Goal: Navigation & Orientation: Find specific page/section

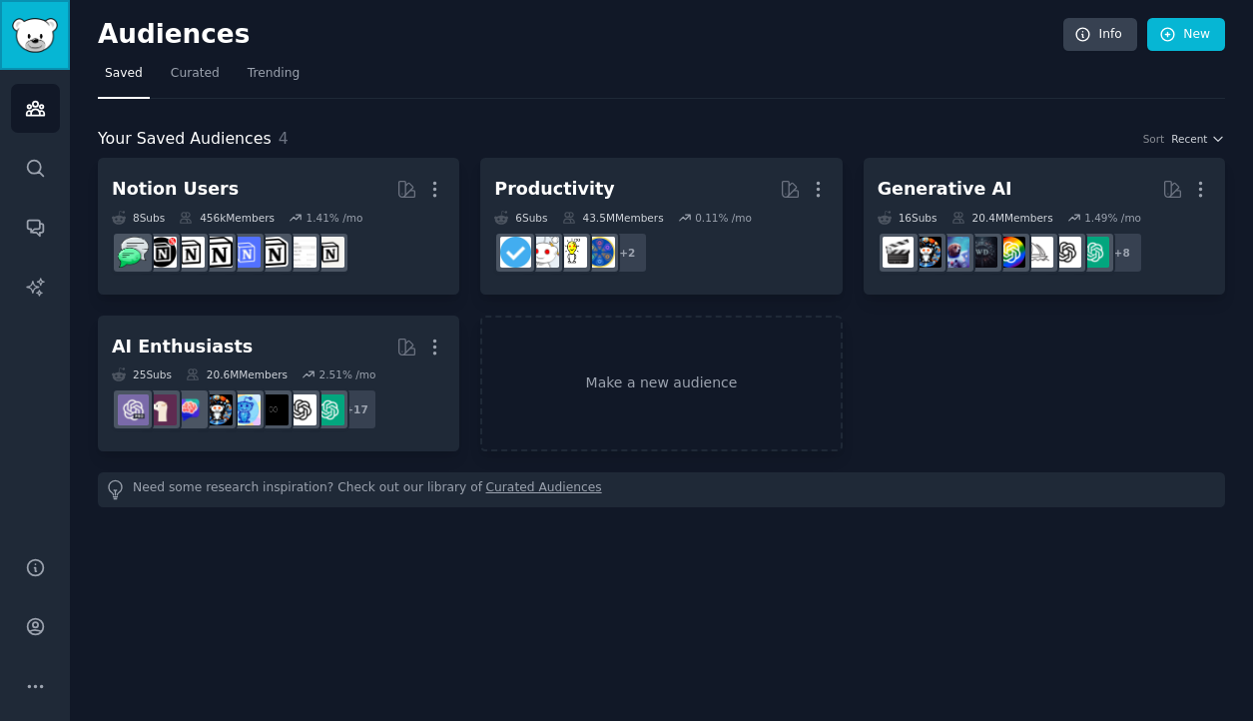
click at [42, 49] on img "Sidebar" at bounding box center [35, 35] width 46 height 35
click at [52, 108] on link "Audiences" at bounding box center [35, 108] width 49 height 49
click at [30, 36] on img "Sidebar" at bounding box center [35, 35] width 46 height 35
click at [166, 75] on link "Curated" at bounding box center [195, 78] width 63 height 41
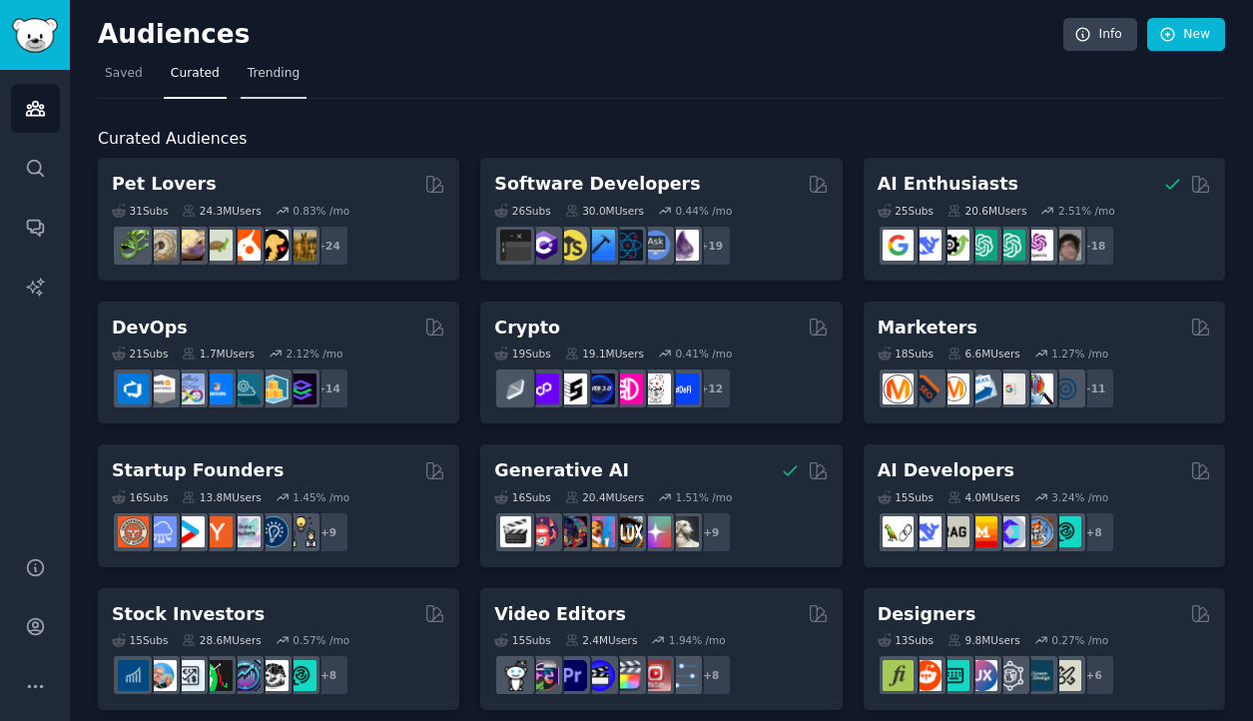
click at [287, 64] on link "Trending" at bounding box center [274, 78] width 66 height 41
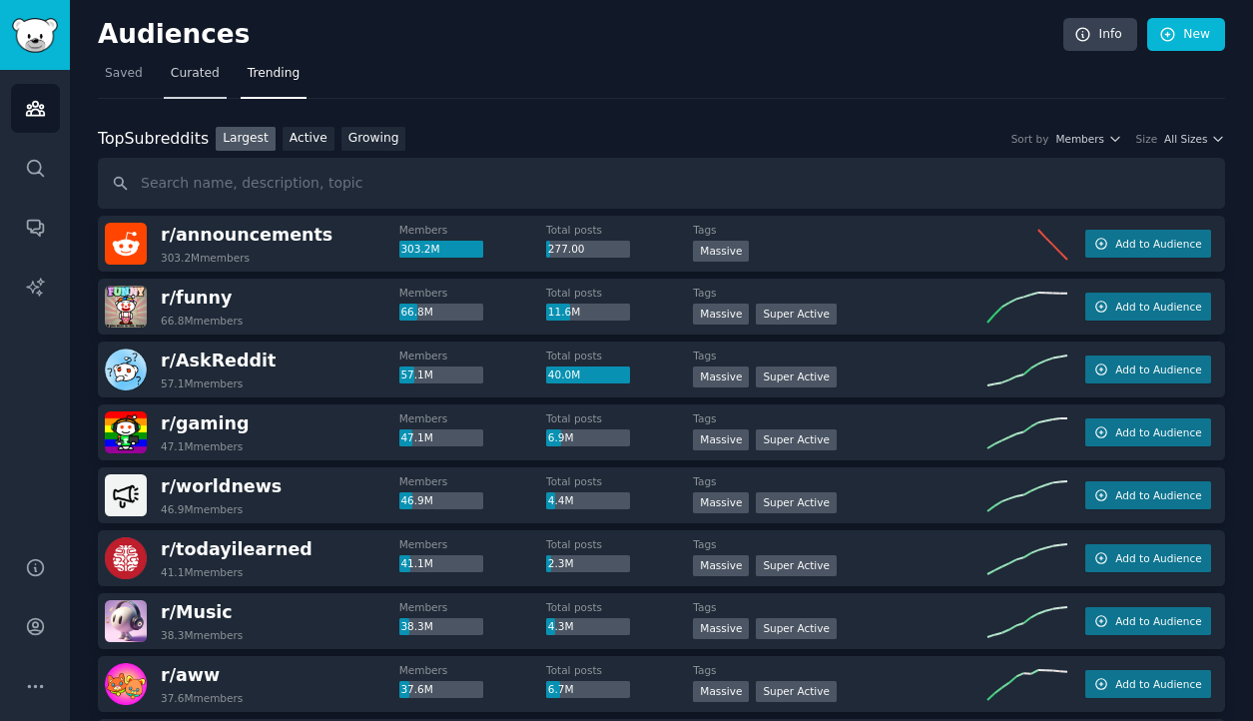
click at [209, 90] on link "Curated" at bounding box center [195, 78] width 63 height 41
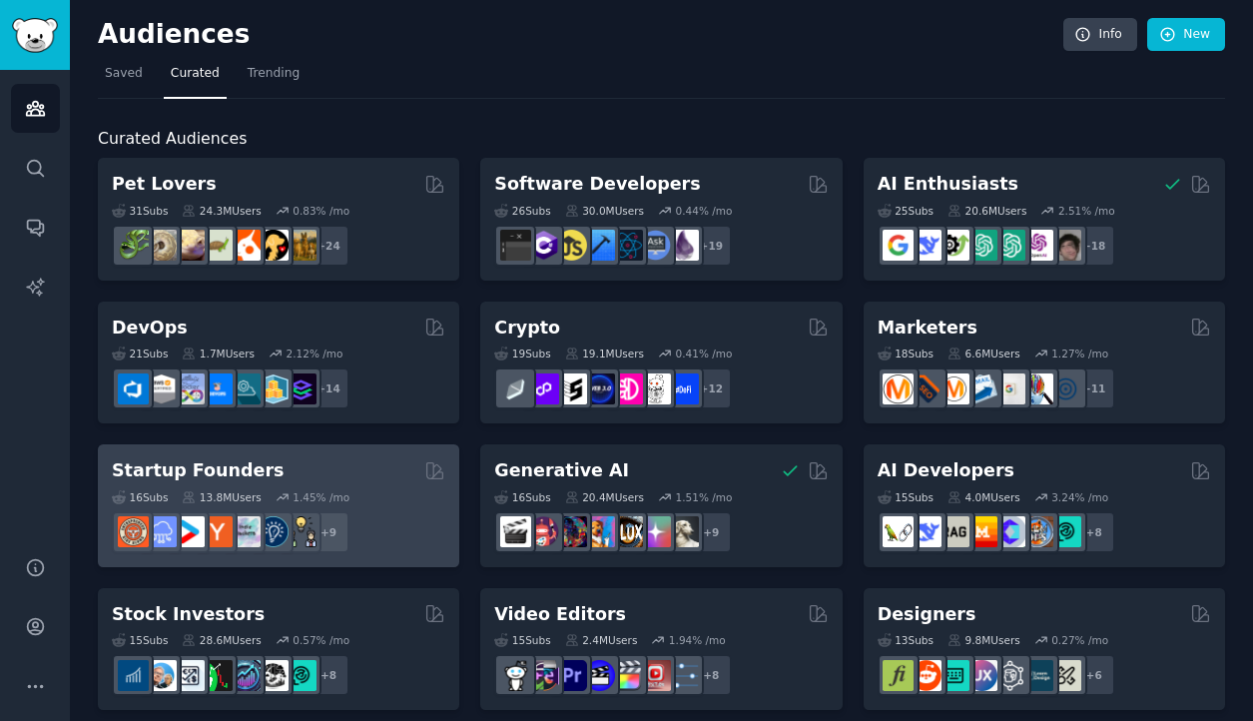
click at [390, 471] on div "Startup Founders" at bounding box center [279, 470] width 334 height 25
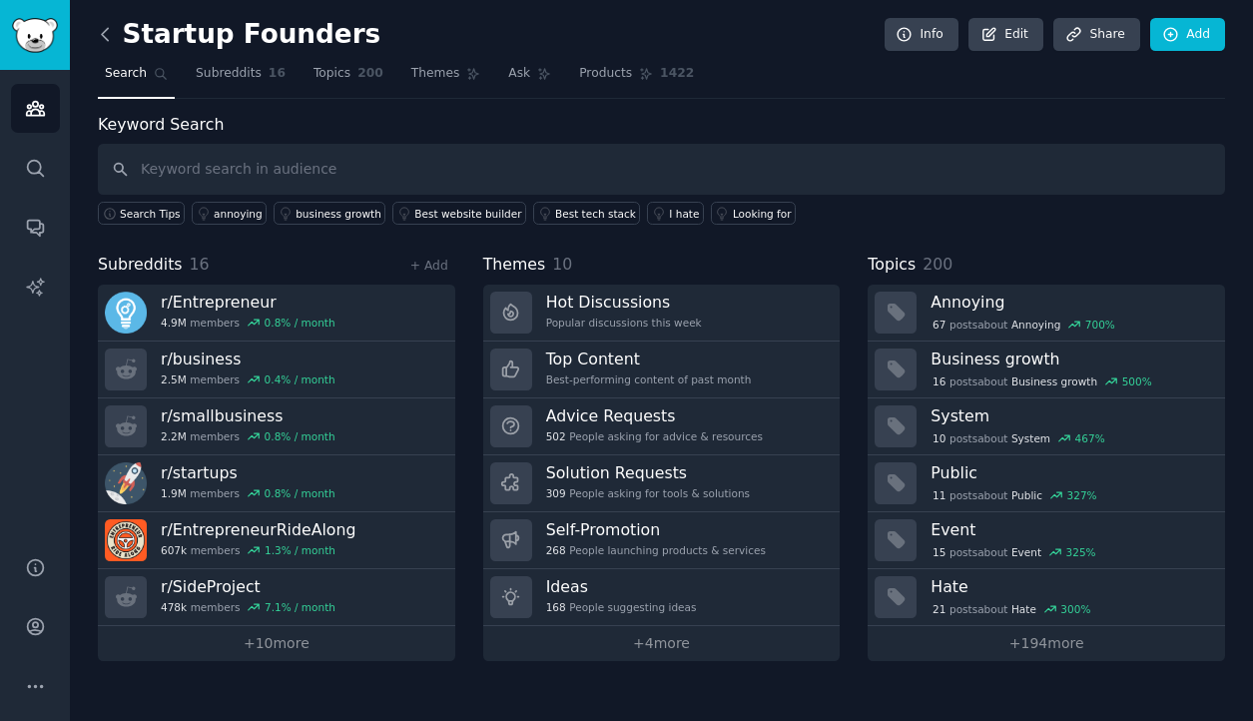
click at [104, 34] on icon at bounding box center [105, 34] width 21 height 21
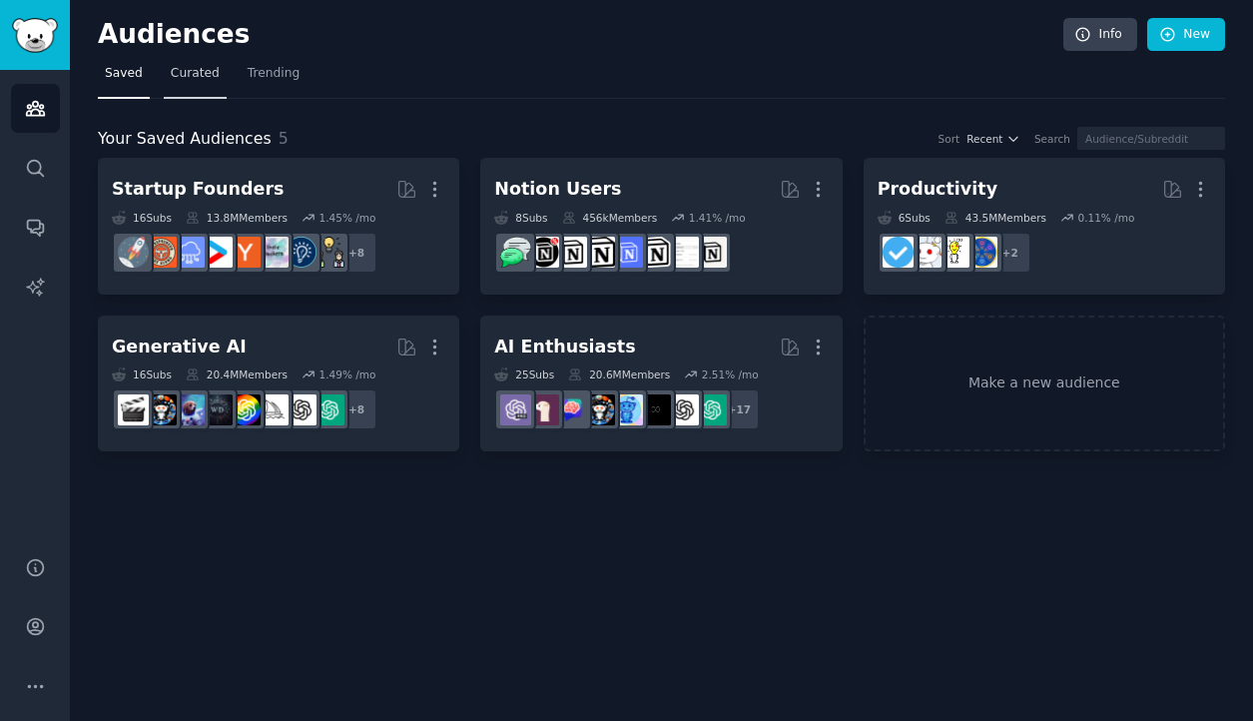
click at [182, 80] on span "Curated" at bounding box center [195, 74] width 49 height 18
